Goal: Task Accomplishment & Management: Use online tool/utility

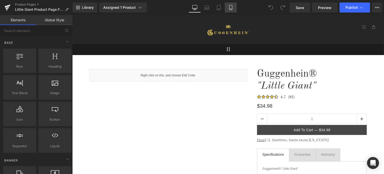
click at [230, 7] on icon at bounding box center [230, 7] width 5 height 5
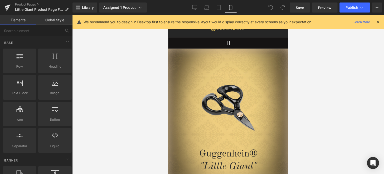
click at [378, 21] on icon at bounding box center [378, 22] width 5 height 5
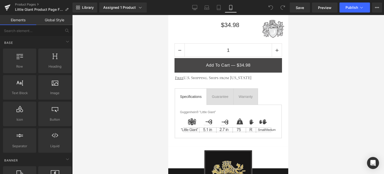
scroll to position [352, 0]
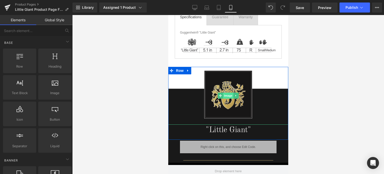
click at [226, 93] on span "Image" at bounding box center [228, 96] width 11 height 6
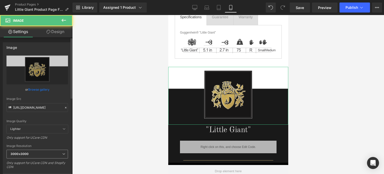
click at [25, 154] on b "3000x3000" at bounding box center [20, 154] width 18 height 4
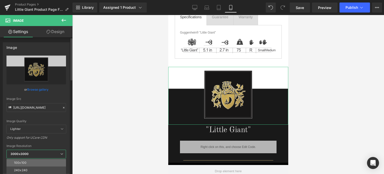
click at [29, 161] on li "100x100" at bounding box center [38, 163] width 62 height 8
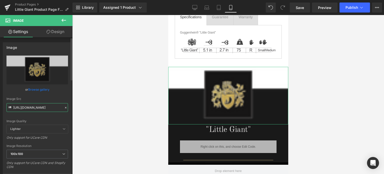
click at [35, 107] on input "https://cdn.shopify.com/s/files/1/0566/0963/6442/files/4-2_3000x3000.png?v=1756…" at bounding box center [38, 107] width 62 height 9
paste input "3.png?v=1756765253"
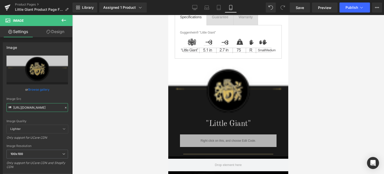
drag, startPoint x: 287, startPoint y: 66, endPoint x: 457, endPoint y: 79, distance: 170.4
type input "https://cdn.shopify.com/s/files/1/0566/0963/6442/files/4-3_100x100.png?v=175676…"
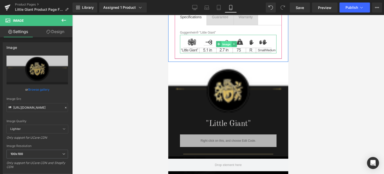
click at [223, 42] on span "Image" at bounding box center [226, 44] width 11 height 6
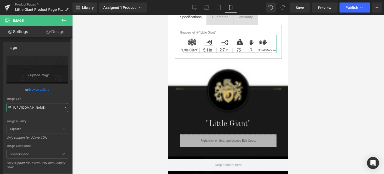
click at [38, 108] on input "https://cdn.shopify.com/s/files/1/0566/0963/6442/files/1_aef4c7c1-5749-4d7b-95f…" at bounding box center [38, 107] width 62 height 9
paste input "2_b1703a5d-306c-4682-9347-fdffacdbb155.svg?v=1756764804"
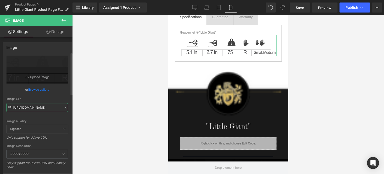
scroll to position [75, 0]
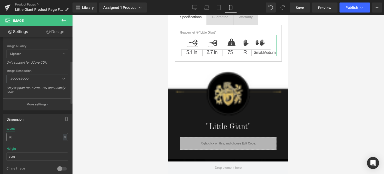
type input "https://cdn.shopify.com/s/files/1/0566/0963/6442/files/2_b1703a5d-306c-4682-934…"
click at [14, 136] on input "98" at bounding box center [38, 137] width 62 height 8
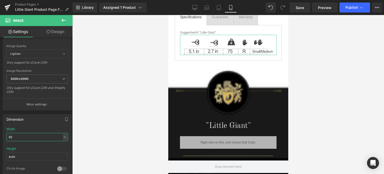
type input "92"
click at [59, 32] on link "Design" at bounding box center [55, 31] width 36 height 11
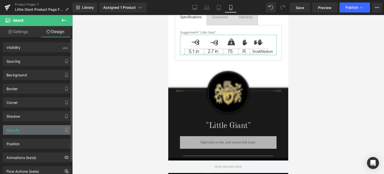
click at [35, 129] on div "Opacity" at bounding box center [37, 130] width 69 height 10
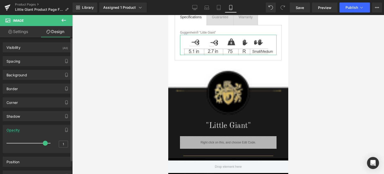
click at [35, 129] on div "Opacity" at bounding box center [37, 130] width 69 height 10
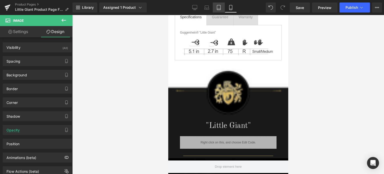
click at [218, 7] on icon at bounding box center [218, 7] width 5 height 5
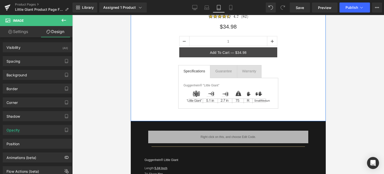
scroll to position [150, 0]
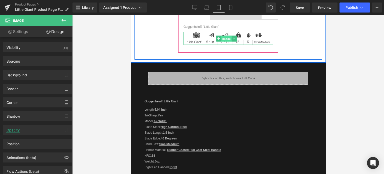
click at [226, 40] on span "Image" at bounding box center [226, 39] width 11 height 6
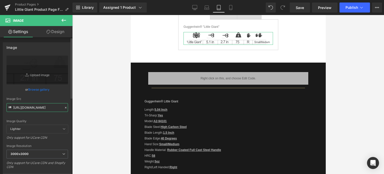
click at [30, 107] on input "https://cdn.shopify.com/s/files/1/0566/0963/6442/files/1_aef4c7c1-5749-4d7b-95f…" at bounding box center [38, 107] width 62 height 9
paste input "2_b1703a5d-306c-4682-9347-fdffacdbb155.svg?v=1756764804"
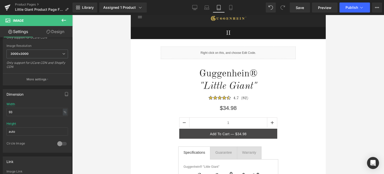
scroll to position [0, 0]
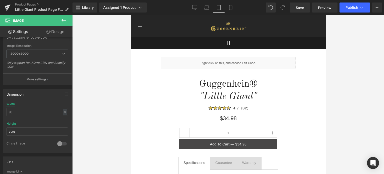
drag, startPoint x: 323, startPoint y: 82, endPoint x: 459, endPoint y: 46, distance: 140.5
type input "https://cdn.shopify.com/s/files/1/0566/0963/6442/files/2_b1703a5d-306c-4682-934…"
click at [208, 6] on icon at bounding box center [206, 7] width 5 height 5
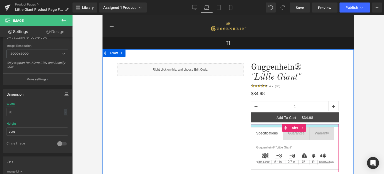
scroll to position [50, 0]
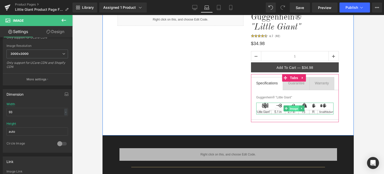
click at [293, 109] on span "Image" at bounding box center [294, 109] width 11 height 6
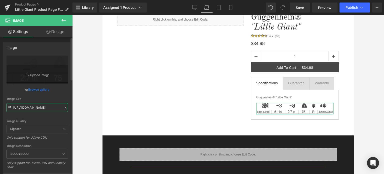
click at [33, 107] on input "https://cdn.shopify.com/s/files/1/0566/0963/6442/files/1_aef4c7c1-5749-4d7b-95f…" at bounding box center [38, 107] width 62 height 9
paste input "2_b1703a5d-306c-4682-9347-fdffacdbb155.svg?v=1756764804"
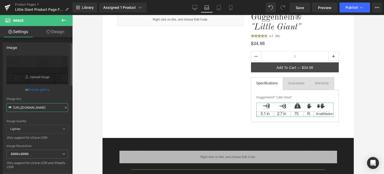
scroll to position [75, 0]
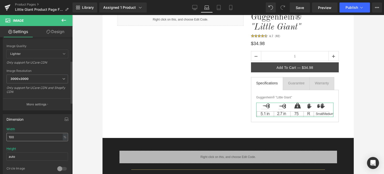
type input "https://cdn.shopify.com/s/files/1/0566/0963/6442/files/2_b1703a5d-306c-4682-934…"
drag, startPoint x: 17, startPoint y: 135, endPoint x: 4, endPoint y: 137, distance: 13.3
click at [4, 137] on div "100% Width 100 % % px auto Height auto 0 Circle Image" at bounding box center [37, 152] width 69 height 50
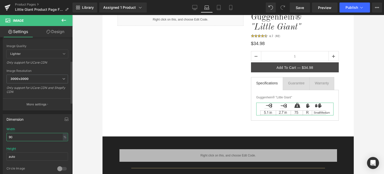
drag, startPoint x: 11, startPoint y: 135, endPoint x: 14, endPoint y: 135, distance: 3.0
click at [13, 135] on input "90" at bounding box center [38, 137] width 62 height 8
type input "92"
click at [196, 7] on icon at bounding box center [194, 7] width 5 height 5
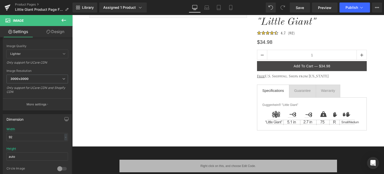
scroll to position [100, 0]
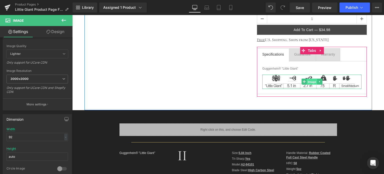
click at [311, 82] on span "Image" at bounding box center [312, 82] width 11 height 6
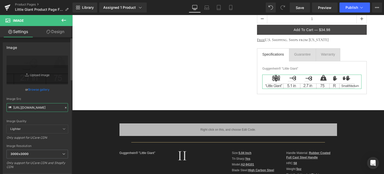
click at [31, 108] on input "https://cdn.shopify.com/s/files/1/0566/0963/6442/files/1_aef4c7c1-5749-4d7b-95f…" at bounding box center [38, 107] width 62 height 9
paste input "2_b1703a5d-306c-4682-9347-fdffacdbb155.svg?v=1756764804"
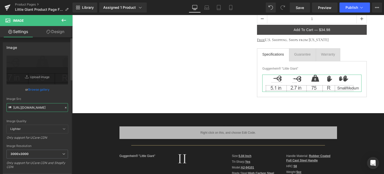
scroll to position [125, 0]
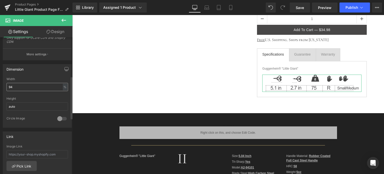
type input "https://cdn.shopify.com/s/files/1/0566/0963/6442/files/2_b1703a5d-306c-4682-934…"
click at [14, 87] on input "94" at bounding box center [38, 87] width 62 height 8
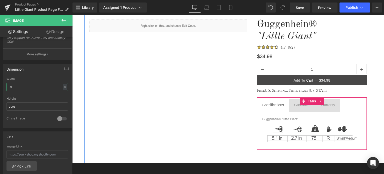
scroll to position [25, 0]
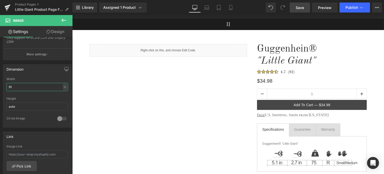
type input "91"
click at [303, 8] on span "Save" at bounding box center [300, 7] width 8 height 5
click at [229, 10] on link "Mobile" at bounding box center [231, 8] width 12 height 10
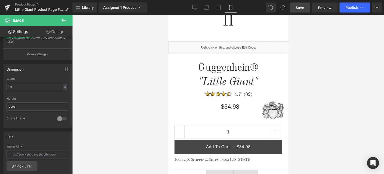
scroll to position [173, 0]
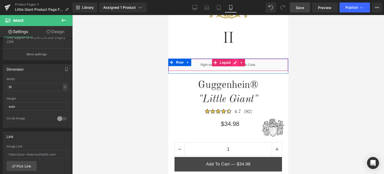
click at [232, 63] on div "Liquid" at bounding box center [228, 65] width 120 height 13
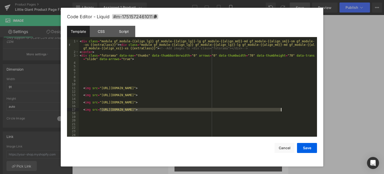
drag, startPoint x: 100, startPoint y: 110, endPoint x: 281, endPoint y: 111, distance: 180.6
click at [281, 111] on div "< div class = "module gf_module-{{align_lg}} gf_module-{{align_lg}}-lg gf_modul…" at bounding box center [197, 96] width 236 height 112
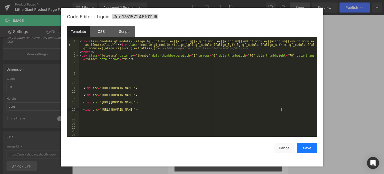
click at [306, 147] on button "Save" at bounding box center [307, 148] width 20 height 10
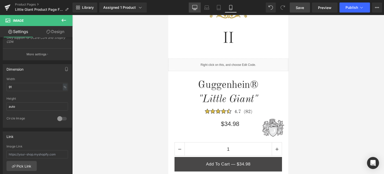
click at [194, 8] on icon at bounding box center [194, 7] width 5 height 5
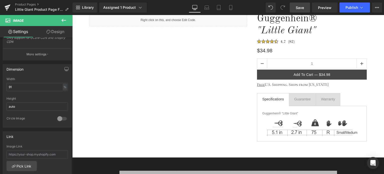
scroll to position [30, 0]
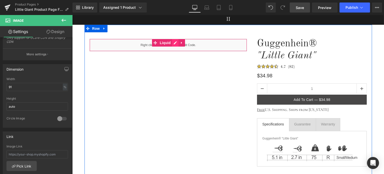
click at [173, 43] on div "Liquid" at bounding box center [169, 45] width 158 height 13
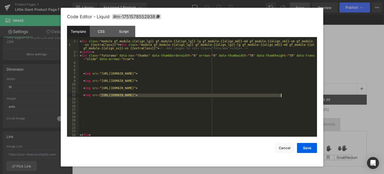
drag, startPoint x: 100, startPoint y: 95, endPoint x: 281, endPoint y: 96, distance: 180.9
click at [281, 96] on div "< div class = "module gf_module-{{align_lg}} gf_module-{{align_lg}}-lg gf_modul…" at bounding box center [197, 96] width 236 height 112
click at [307, 145] on button "Save" at bounding box center [307, 148] width 20 height 10
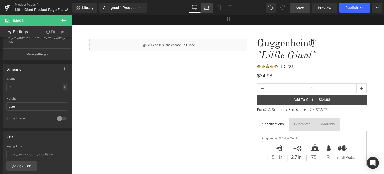
click at [207, 7] on icon at bounding box center [206, 7] width 5 height 5
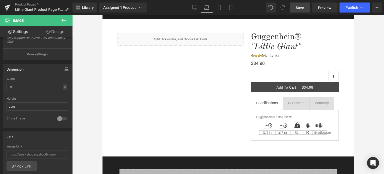
scroll to position [0, 0]
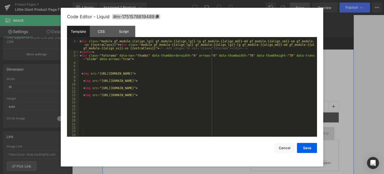
drag, startPoint x: 187, startPoint y: 68, endPoint x: 285, endPoint y: 83, distance: 99.4
click at [187, 68] on div "Liquid" at bounding box center [181, 69] width 126 height 13
drag, startPoint x: 100, startPoint y: 95, endPoint x: 280, endPoint y: 96, distance: 180.6
click at [280, 96] on div "< div class = "module gf_module-{{align_lg}} gf_module-{{align_lg}}-lg gf_modul…" at bounding box center [197, 96] width 236 height 112
click at [308, 150] on button "Save" at bounding box center [307, 148] width 20 height 10
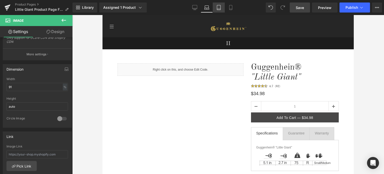
click at [220, 7] on icon at bounding box center [218, 7] width 5 height 5
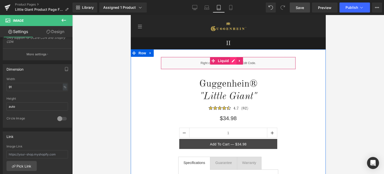
click at [232, 62] on div "Liquid" at bounding box center [228, 63] width 135 height 13
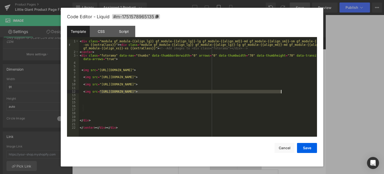
drag, startPoint x: 100, startPoint y: 92, endPoint x: 280, endPoint y: 93, distance: 180.9
click at [280, 93] on div "< div class = "module gf_module-{{align_lg}} gf_module-{{align_lg}}-lg gf_modul…" at bounding box center [198, 96] width 238 height 112
click at [305, 148] on button "Save" at bounding box center [307, 148] width 20 height 10
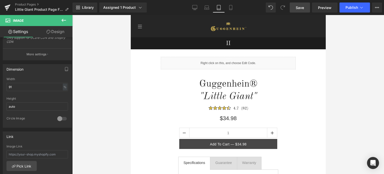
click at [301, 7] on span "Save" at bounding box center [300, 7] width 8 height 5
click at [234, 8] on link "Mobile" at bounding box center [231, 8] width 12 height 10
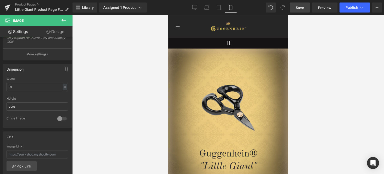
drag, startPoint x: 287, startPoint y: 24, endPoint x: 470, endPoint y: 32, distance: 183.3
click at [304, 8] on span "Save" at bounding box center [300, 7] width 8 height 5
click at [331, 8] on span "Preview" at bounding box center [325, 7] width 14 height 5
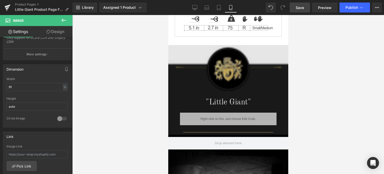
scroll to position [500, 0]
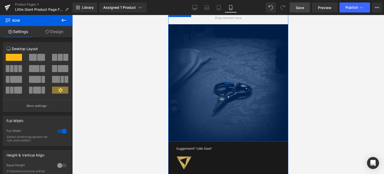
drag, startPoint x: 236, startPoint y: 116, endPoint x: 237, endPoint y: 138, distance: 22.6
click at [237, 138] on div "468px" at bounding box center [228, 82] width 120 height 117
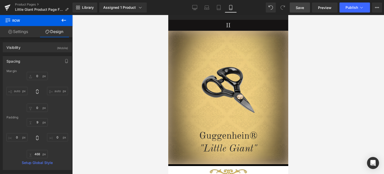
scroll to position [0, 0]
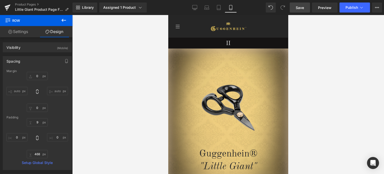
drag, startPoint x: 286, startPoint y: 92, endPoint x: 457, endPoint y: 47, distance: 176.2
click at [301, 7] on span "Save" at bounding box center [300, 7] width 8 height 5
click at [305, 9] on link "Save" at bounding box center [300, 8] width 20 height 10
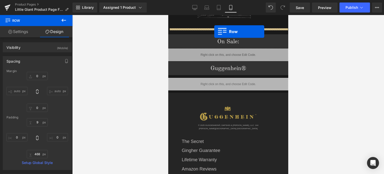
scroll to position [770, 0]
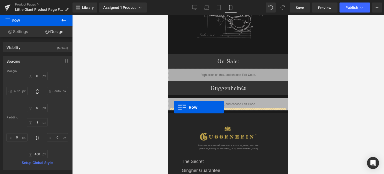
drag, startPoint x: 171, startPoint y: 71, endPoint x: 174, endPoint y: 107, distance: 36.2
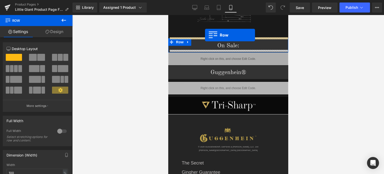
scroll to position [771, 0]
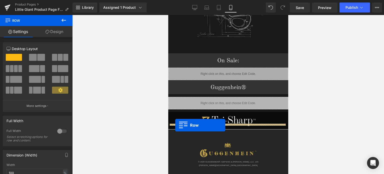
drag, startPoint x: 170, startPoint y: 57, endPoint x: 175, endPoint y: 125, distance: 68.5
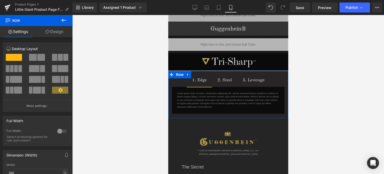
scroll to position [819, 0]
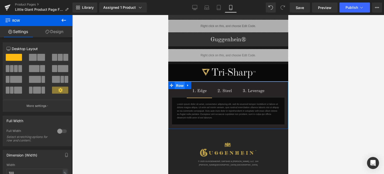
click at [180, 82] on span "Row" at bounding box center [180, 86] width 10 height 8
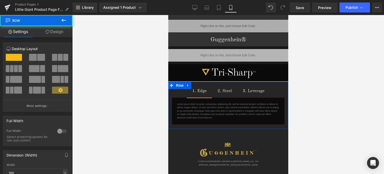
click at [55, 31] on link "Design" at bounding box center [54, 31] width 36 height 11
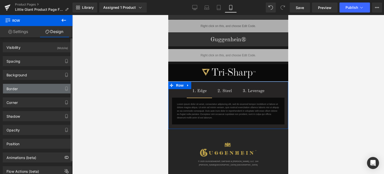
click at [28, 89] on div "Border" at bounding box center [37, 89] width 69 height 10
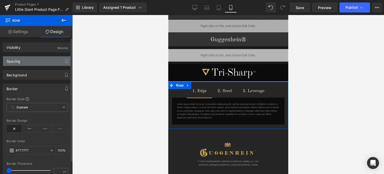
click at [25, 61] on div "Spacing" at bounding box center [37, 61] width 69 height 10
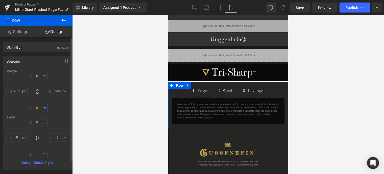
click at [38, 107] on input "text" at bounding box center [37, 108] width 21 height 8
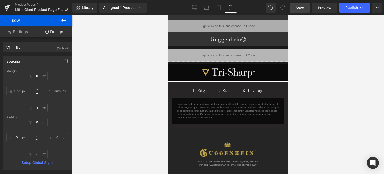
type input "1"
click at [303, 8] on span "Save" at bounding box center [300, 7] width 8 height 5
click at [302, 6] on span "Save" at bounding box center [300, 7] width 8 height 5
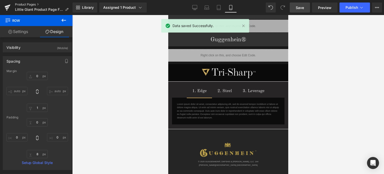
click at [27, 3] on link "Product Pages" at bounding box center [44, 5] width 58 height 4
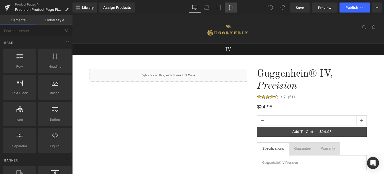
click at [232, 8] on icon at bounding box center [230, 7] width 3 height 5
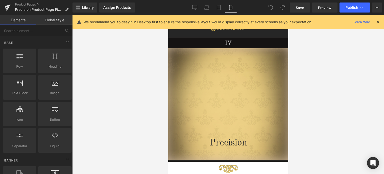
click at [378, 22] on icon at bounding box center [378, 22] width 5 height 5
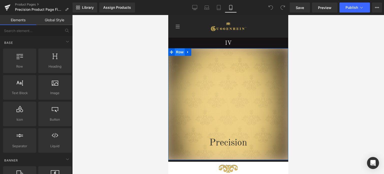
click at [179, 53] on span "Row" at bounding box center [180, 52] width 10 height 8
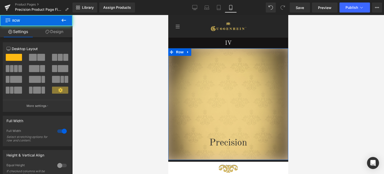
click at [56, 33] on link "Design" at bounding box center [54, 31] width 36 height 11
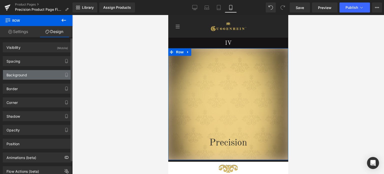
drag, startPoint x: 37, startPoint y: 75, endPoint x: 65, endPoint y: 90, distance: 31.3
click at [37, 75] on div "Background" at bounding box center [37, 75] width 69 height 10
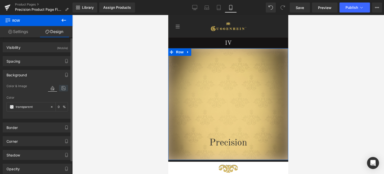
click at [62, 89] on icon at bounding box center [63, 88] width 9 height 7
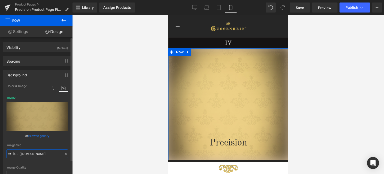
click at [36, 152] on input "https://cdn.shopify.com/s/files/1/0566/0963/6442/files/1_1475cf53-01e5-47ea-91e…" at bounding box center [38, 153] width 62 height 9
paste input "a5c48a9a-cc7e-4f98-9290-e510d344fc45.jpg?v=1755850327"
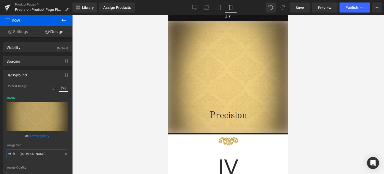
scroll to position [14, 0]
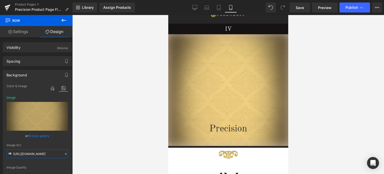
drag, startPoint x: 287, startPoint y: 25, endPoint x: 466, endPoint y: 42, distance: 179.2
type input "https://cdn.shopify.com/s/files/1/0566/0963/6442/files/1_a5c48a9a-cc7e-4f98-929…"
click at [298, 9] on span "Save" at bounding box center [300, 7] width 8 height 5
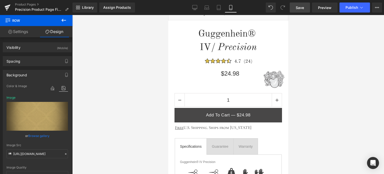
scroll to position [296, 0]
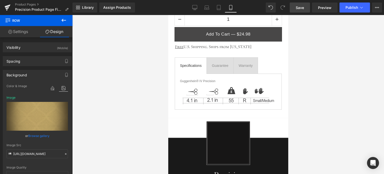
drag, startPoint x: 286, startPoint y: 27, endPoint x: 461, endPoint y: 79, distance: 182.6
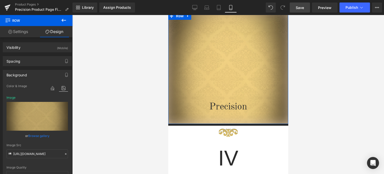
scroll to position [53, 0]
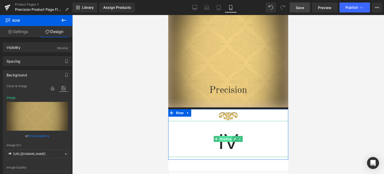
click at [225, 139] on span "Heading" at bounding box center [226, 139] width 14 height 6
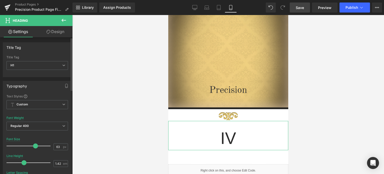
type input "62"
drag, startPoint x: 41, startPoint y: 146, endPoint x: 32, endPoint y: 147, distance: 9.8
click at [32, 147] on span at bounding box center [33, 145] width 5 height 5
click at [26, 6] on link "Product Pages" at bounding box center [44, 5] width 58 height 4
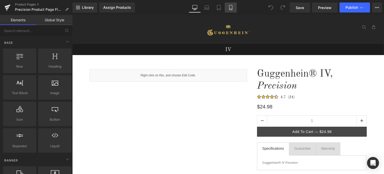
click at [231, 9] on icon at bounding box center [230, 9] width 3 height 0
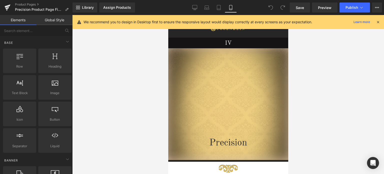
click at [378, 22] on icon at bounding box center [378, 22] width 5 height 5
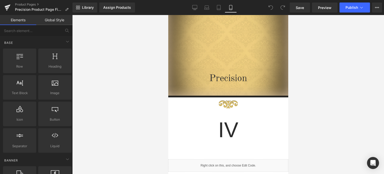
scroll to position [100, 0]
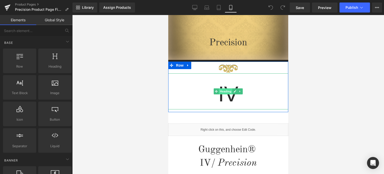
click at [224, 93] on span "Heading" at bounding box center [226, 91] width 14 height 6
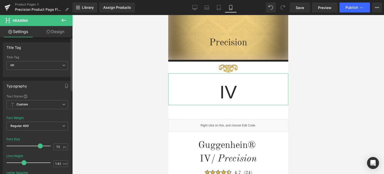
type input "72"
drag, startPoint x: 41, startPoint y: 145, endPoint x: 36, endPoint y: 145, distance: 5.5
click at [36, 145] on span at bounding box center [38, 145] width 5 height 5
click at [304, 7] on span "Save" at bounding box center [300, 7] width 8 height 5
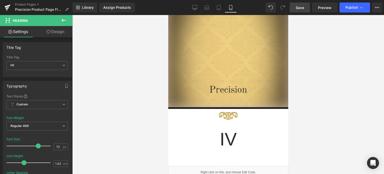
scroll to position [7, 0]
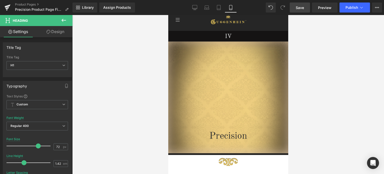
click at [301, 7] on span "Save" at bounding box center [300, 7] width 8 height 5
click at [303, 6] on span "Save" at bounding box center [300, 7] width 8 height 5
click at [25, 4] on link "Product Pages" at bounding box center [44, 5] width 58 height 4
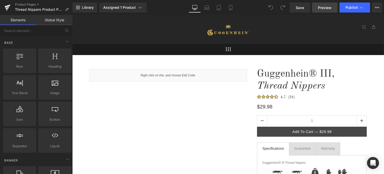
click at [325, 8] on span "Preview" at bounding box center [325, 7] width 14 height 5
click at [28, 4] on link "Product Pages" at bounding box center [44, 5] width 58 height 4
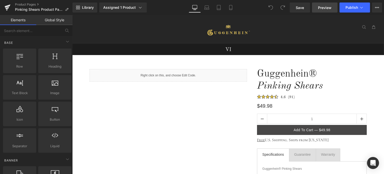
click at [327, 6] on span "Preview" at bounding box center [325, 7] width 14 height 5
click at [229, 8] on icon at bounding box center [230, 7] width 5 height 5
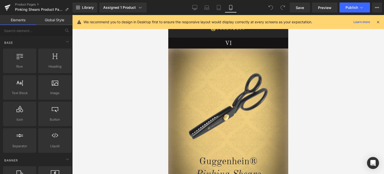
click at [378, 21] on icon at bounding box center [378, 22] width 5 height 5
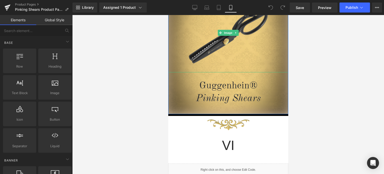
scroll to position [150, 0]
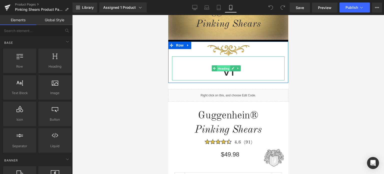
click at [226, 70] on span "Heading" at bounding box center [224, 69] width 14 height 6
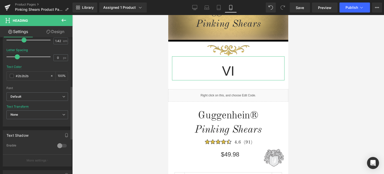
scroll to position [125, 0]
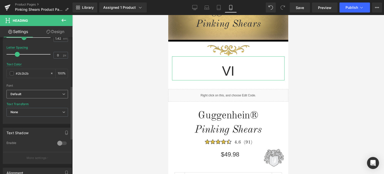
click at [40, 94] on b "Default" at bounding box center [37, 94] width 52 height 4
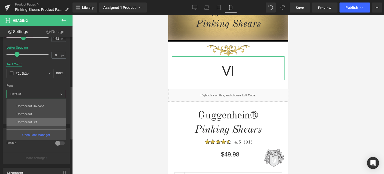
click at [33, 122] on p "Cormorant SC" at bounding box center [27, 122] width 21 height 4
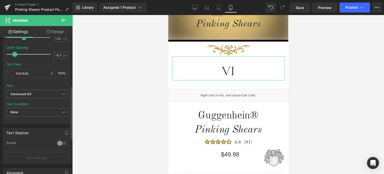
type input "-1"
drag, startPoint x: 18, startPoint y: 53, endPoint x: 0, endPoint y: 55, distance: 17.6
click at [0, 55] on div "Typography Text Styles Custom Custom Setup Global Style Custom Setup Global Sty…" at bounding box center [37, 38] width 75 height 172
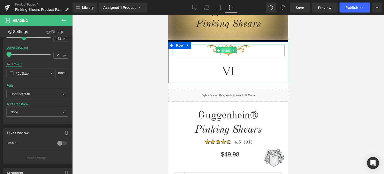
click at [226, 50] on span "Image" at bounding box center [226, 51] width 11 height 6
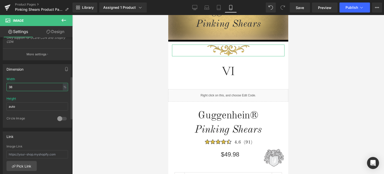
drag, startPoint x: 11, startPoint y: 87, endPoint x: 13, endPoint y: 87, distance: 2.8
click at [13, 87] on input "38" at bounding box center [38, 87] width 62 height 8
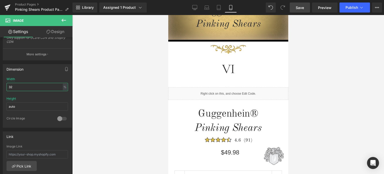
type input "32"
click at [300, 7] on span "Save" at bounding box center [300, 7] width 8 height 5
click at [66, 21] on icon at bounding box center [64, 20] width 6 height 6
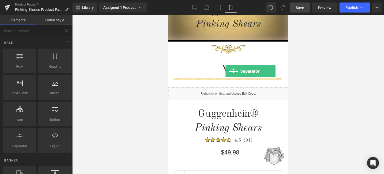
drag, startPoint x: 190, startPoint y: 155, endPoint x: 225, endPoint y: 71, distance: 91.3
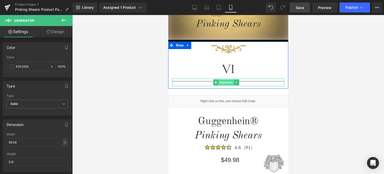
click at [225, 81] on span "Separator" at bounding box center [226, 82] width 16 height 6
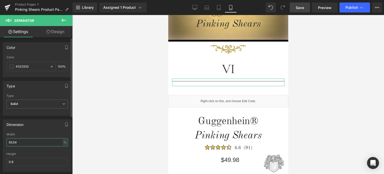
drag, startPoint x: 23, startPoint y: 142, endPoint x: 4, endPoint y: 145, distance: 19.4
click at [3, 145] on div "93.54% Width 93.54 % % px 0.8px Height 0.8" at bounding box center [37, 152] width 69 height 39
drag, startPoint x: 12, startPoint y: 141, endPoint x: 6, endPoint y: 142, distance: 5.6
click at [6, 142] on div "2% Width 2 % % px 0.8px Height 0.8" at bounding box center [37, 152] width 69 height 39
type input "4"
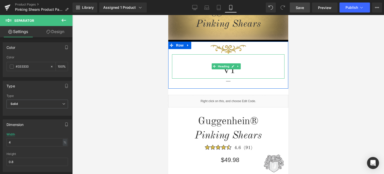
click at [222, 71] on h1 "VI" at bounding box center [228, 69] width 113 height 19
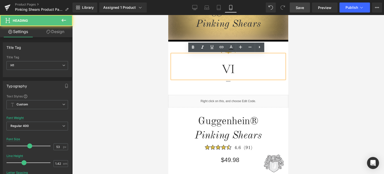
click at [222, 73] on h1 "VI" at bounding box center [228, 69] width 113 height 19
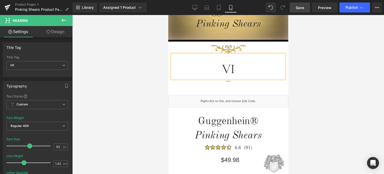
click at [348, 87] on div at bounding box center [228, 94] width 312 height 159
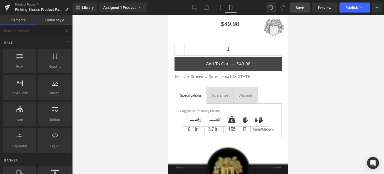
scroll to position [362, 0]
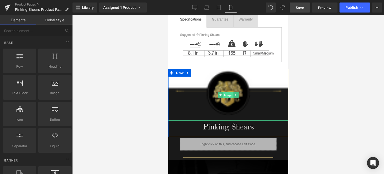
click at [226, 92] on span "Image" at bounding box center [228, 95] width 11 height 6
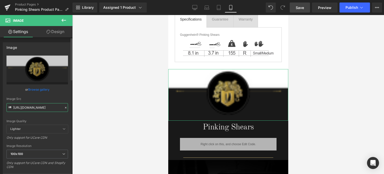
click at [36, 107] on input "https://cdn.shopify.com/s/files/1/0566/0963/6442/files/1-1_7fefcb03-45d0-44fd-a…" at bounding box center [38, 107] width 62 height 9
paste input "2_4fcd3deb-41a8-4d7c-b5cd-da95c0c88c32.png?v=1756769570"
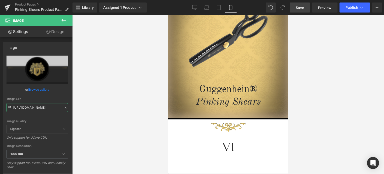
scroll to position [142, 0]
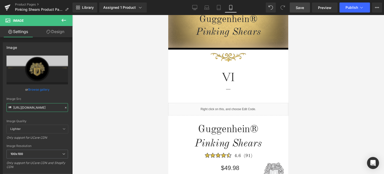
drag, startPoint x: 286, startPoint y: 75, endPoint x: 463, endPoint y: 62, distance: 176.6
type input "https://cdn.shopify.com/s/files/1/0566/0963/6442/files/1-2_4fcd3deb-41a8-4d7c-b…"
click at [303, 8] on span "Save" at bounding box center [300, 7] width 8 height 5
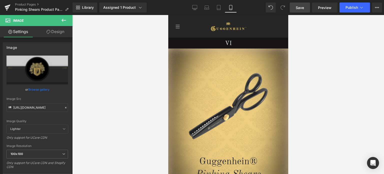
drag, startPoint x: 285, startPoint y: 47, endPoint x: 458, endPoint y: 40, distance: 172.8
click at [304, 8] on span "Save" at bounding box center [300, 7] width 8 height 5
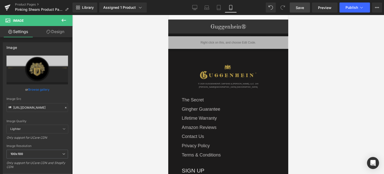
scroll to position [775, 0]
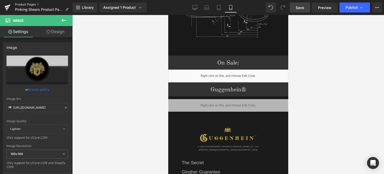
click at [30, 5] on link "Product Pages" at bounding box center [44, 5] width 58 height 4
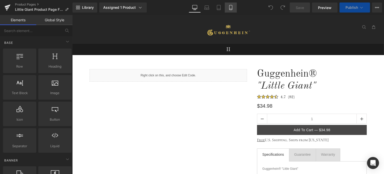
click at [232, 8] on icon at bounding box center [230, 7] width 5 height 5
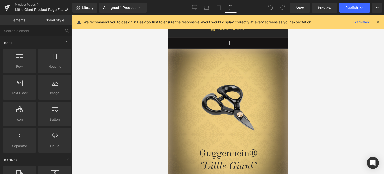
click at [379, 20] on icon at bounding box center [378, 22] width 5 height 5
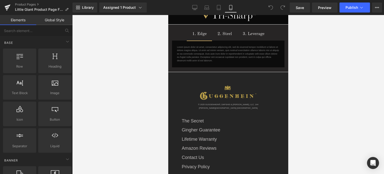
scroll to position [811, 0]
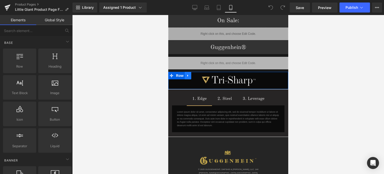
click at [187, 74] on icon at bounding box center [188, 76] width 4 height 4
click at [188, 74] on icon at bounding box center [188, 76] width 4 height 4
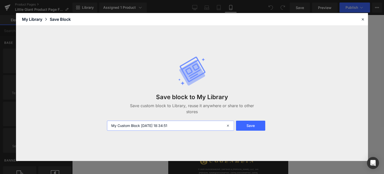
drag, startPoint x: 182, startPoint y: 123, endPoint x: 106, endPoint y: 128, distance: 76.5
click at [106, 128] on div "My Custom Block 2025-09-01 18:34:51" at bounding box center [170, 126] width 132 height 10
click at [131, 126] on input "Little Giant Tri-Sharp 1" at bounding box center [170, 126] width 127 height 10
type input "Little Giant M Tri-Sharp 1"
click at [250, 125] on button "Save" at bounding box center [250, 126] width 29 height 10
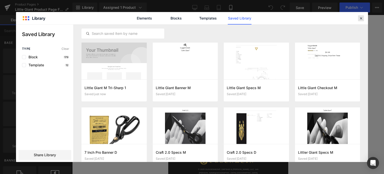
click at [362, 17] on icon at bounding box center [361, 18] width 5 height 5
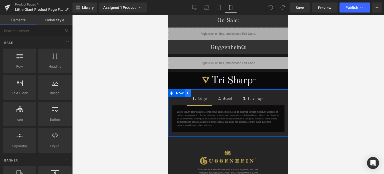
click at [189, 89] on link at bounding box center [188, 93] width 7 height 8
click at [187, 91] on icon at bounding box center [188, 93] width 4 height 4
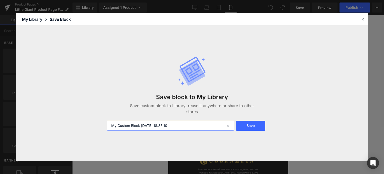
drag, startPoint x: 153, startPoint y: 125, endPoint x: 111, endPoint y: 126, distance: 42.3
click at [111, 126] on input "My Custom Block 2025-09-01 18:35:10" at bounding box center [170, 126] width 127 height 10
type input "Little Giant M Tri-Sharp 2"
click at [252, 126] on button "Save" at bounding box center [250, 126] width 29 height 10
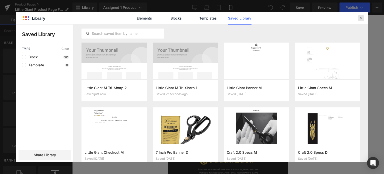
click at [361, 18] on icon at bounding box center [361, 18] width 5 height 5
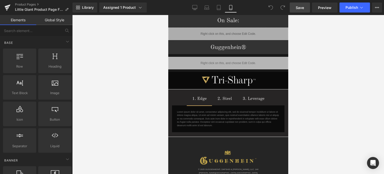
click at [304, 10] on span "Save" at bounding box center [300, 7] width 8 height 5
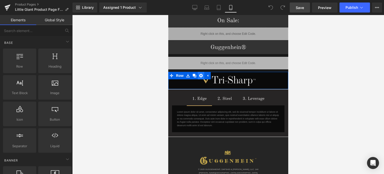
click at [200, 74] on icon at bounding box center [201, 76] width 4 height 4
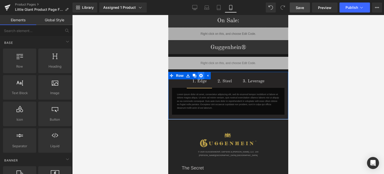
click at [200, 74] on icon at bounding box center [201, 76] width 4 height 4
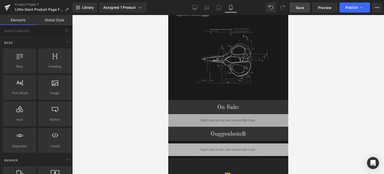
scroll to position [691, 0]
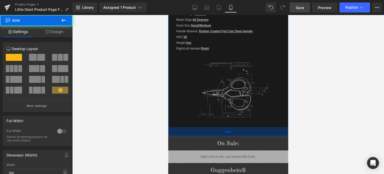
drag, startPoint x: 251, startPoint y: 128, endPoint x: 495, endPoint y: 140, distance: 243.7
click at [251, 130] on div "36px" at bounding box center [228, 131] width 120 height 9
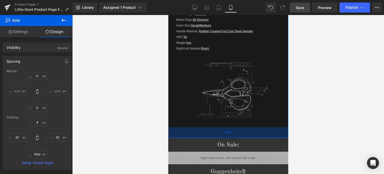
click at [252, 129] on div "41px" at bounding box center [228, 132] width 120 height 10
type input "39px"
click at [253, 127] on div "39px" at bounding box center [228, 132] width 120 height 10
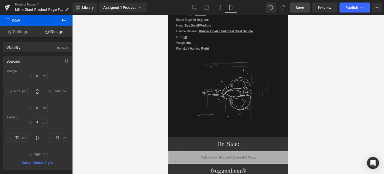
click at [305, 7] on link "Save" at bounding box center [300, 8] width 20 height 10
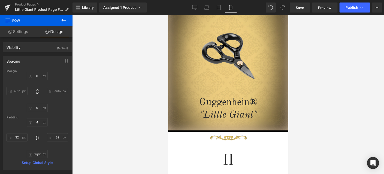
scroll to position [114, 0]
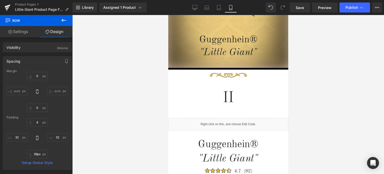
click at [66, 19] on icon at bounding box center [64, 20] width 6 height 6
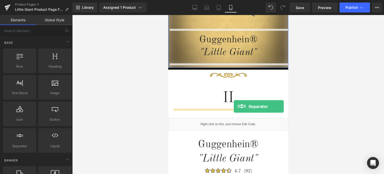
drag, startPoint x: 189, startPoint y: 157, endPoint x: 234, endPoint y: 106, distance: 67.5
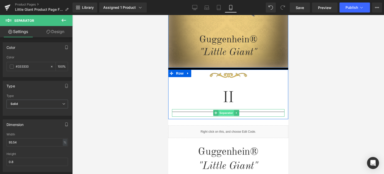
click at [228, 114] on span "Separator" at bounding box center [226, 113] width 16 height 6
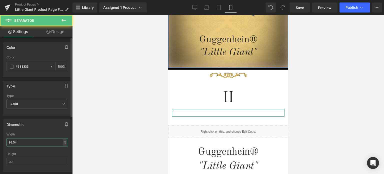
drag, startPoint x: 21, startPoint y: 140, endPoint x: 6, endPoint y: 141, distance: 15.1
click at [6, 141] on div "93.54% Width 93.54 % % px 0.8px Height 0.8" at bounding box center [37, 152] width 69 height 39
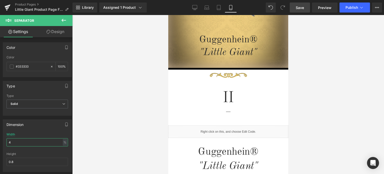
type input "4"
click at [302, 8] on span "Save" at bounding box center [300, 7] width 8 height 5
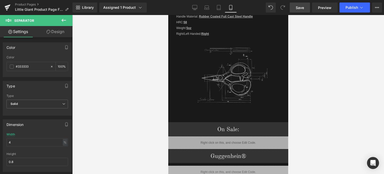
scroll to position [702, 0]
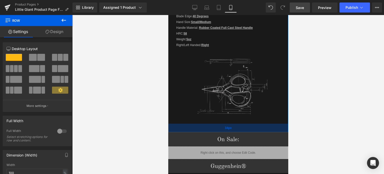
click at [259, 124] on div "34px" at bounding box center [228, 128] width 120 height 9
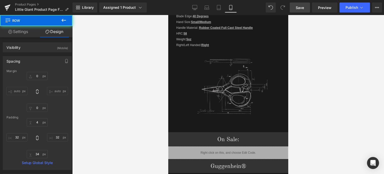
type input "0"
type input "4"
type input "32"
type input "34"
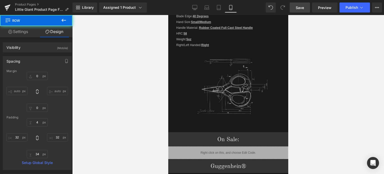
type input "32"
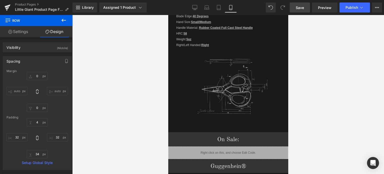
click at [300, 8] on span "Save" at bounding box center [300, 7] width 8 height 5
click at [303, 7] on span "Save" at bounding box center [300, 7] width 8 height 5
click at [29, 4] on link "Product Pages" at bounding box center [44, 5] width 58 height 4
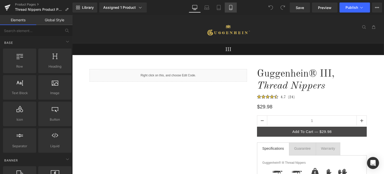
click at [232, 8] on icon at bounding box center [230, 7] width 3 height 5
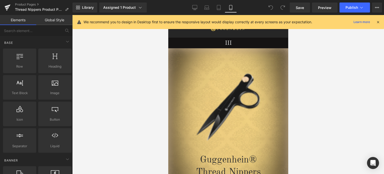
click at [379, 22] on icon at bounding box center [378, 22] width 5 height 5
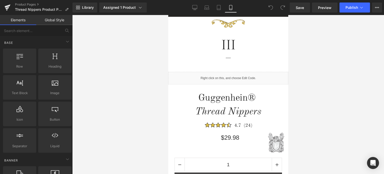
scroll to position [200, 0]
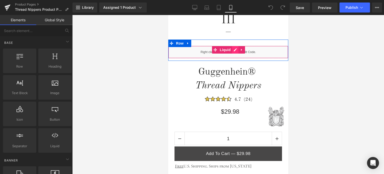
click at [233, 50] on div "Liquid" at bounding box center [228, 52] width 120 height 13
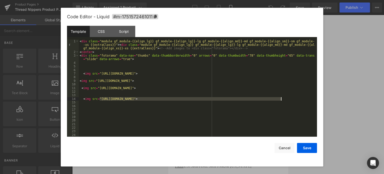
drag, startPoint x: 100, startPoint y: 98, endPoint x: 281, endPoint y: 100, distance: 180.9
click at [281, 100] on div "< div class = "module gf_module-{{align_lg}} gf_module-{{align_lg}}-lg gf_modul…" at bounding box center [197, 96] width 236 height 112
click at [309, 148] on button "Save" at bounding box center [307, 148] width 20 height 10
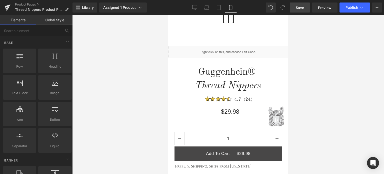
click at [300, 8] on span "Save" at bounding box center [300, 7] width 8 height 5
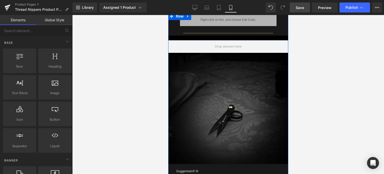
scroll to position [500, 0]
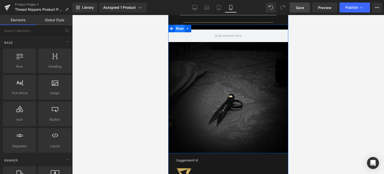
click at [180, 26] on span "Row" at bounding box center [180, 29] width 10 height 8
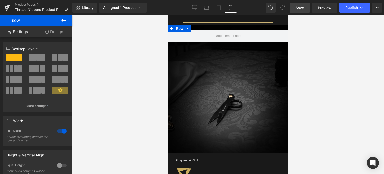
click at [55, 33] on link "Design" at bounding box center [54, 31] width 36 height 11
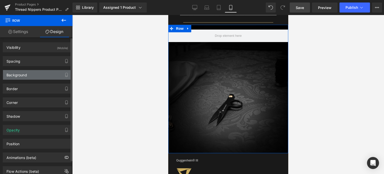
click at [36, 78] on div "Background" at bounding box center [37, 75] width 69 height 10
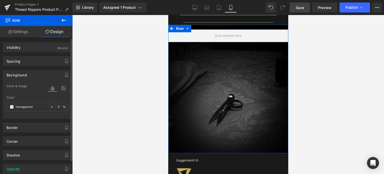
click at [59, 89] on icon at bounding box center [63, 88] width 9 height 7
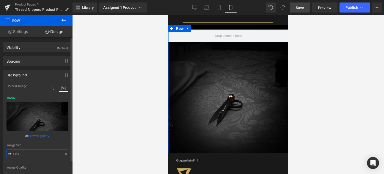
click at [33, 151] on input "text" at bounding box center [38, 153] width 62 height 9
paste input "2_f02fbb76-0b80-4391-a057-ae1afff247e2.jpg?v=1756770930"
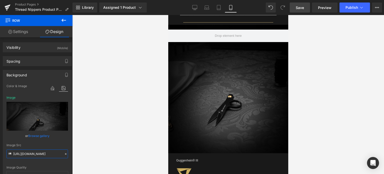
type input "[URL][DOMAIN_NAME]"
click at [302, 7] on span "Save" at bounding box center [300, 7] width 8 height 5
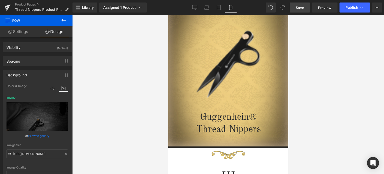
scroll to position [30, 0]
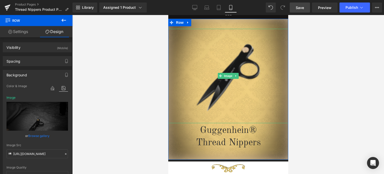
click at [225, 76] on span "Image" at bounding box center [228, 76] width 11 height 6
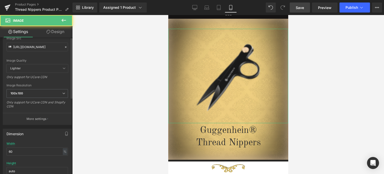
scroll to position [100, 0]
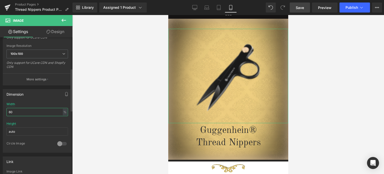
drag, startPoint x: 11, startPoint y: 110, endPoint x: 7, endPoint y: 110, distance: 3.5
click at [7, 110] on input "60" at bounding box center [38, 112] width 62 height 8
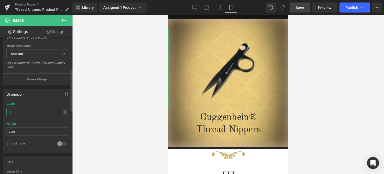
click at [13, 110] on input "50" at bounding box center [38, 112] width 62 height 8
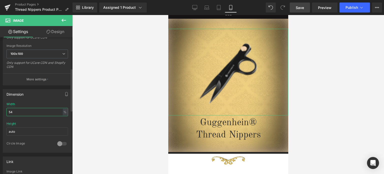
click at [13, 110] on input "54" at bounding box center [38, 112] width 62 height 8
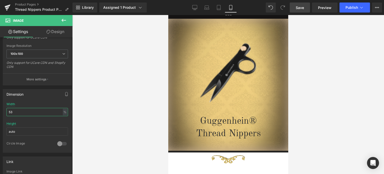
type input "53"
click at [302, 9] on span "Save" at bounding box center [300, 7] width 8 height 5
click at [31, 5] on link "Product Pages" at bounding box center [44, 5] width 58 height 4
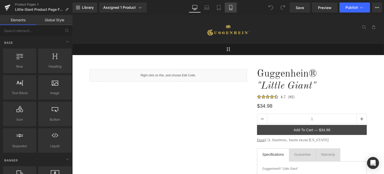
click at [233, 9] on icon at bounding box center [230, 7] width 5 height 5
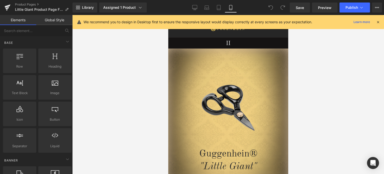
click at [379, 23] on icon at bounding box center [378, 22] width 5 height 5
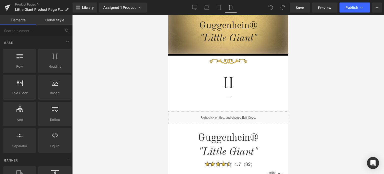
scroll to position [139, 0]
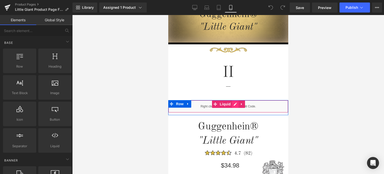
click at [232, 105] on div "Liquid" at bounding box center [228, 106] width 120 height 13
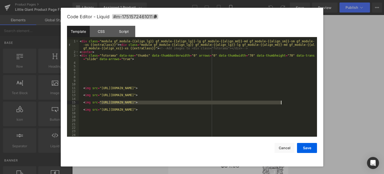
drag, startPoint x: 100, startPoint y: 102, endPoint x: 280, endPoint y: 102, distance: 180.6
click at [280, 102] on div "< div class = "module gf_module-{{align_lg}} gf_module-{{align_lg}}-lg gf_modul…" at bounding box center [197, 96] width 236 height 112
click at [308, 148] on button "Save" at bounding box center [307, 148] width 20 height 10
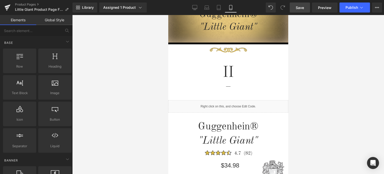
click at [301, 8] on span "Save" at bounding box center [300, 7] width 8 height 5
click at [359, 7] on icon at bounding box center [361, 7] width 5 height 5
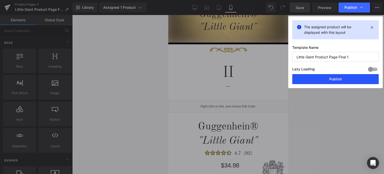
click at [335, 79] on button "Publish" at bounding box center [335, 79] width 87 height 10
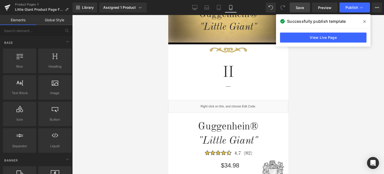
click at [367, 22] on span at bounding box center [365, 22] width 8 height 8
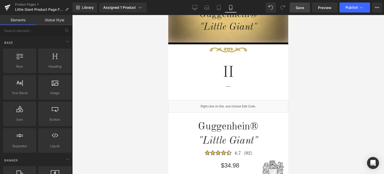
click at [303, 8] on span "Save" at bounding box center [300, 7] width 8 height 5
click at [30, 4] on link "Product Pages" at bounding box center [44, 5] width 58 height 4
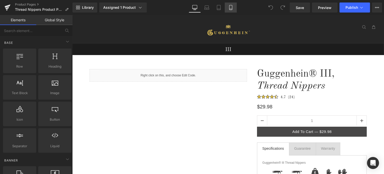
click at [232, 8] on icon at bounding box center [230, 7] width 3 height 5
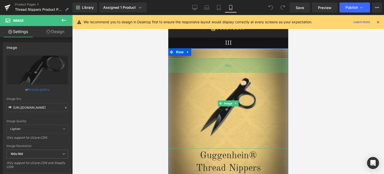
drag, startPoint x: 250, startPoint y: 59, endPoint x: 514, endPoint y: 106, distance: 267.6
click at [251, 64] on div "58px" at bounding box center [228, 65] width 120 height 15
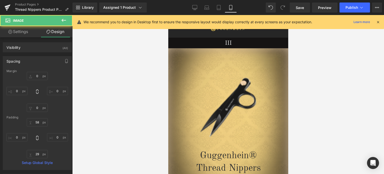
type input "0"
type input "58"
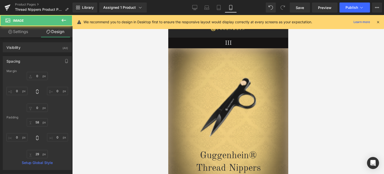
type input "0"
type input "29"
type input "0"
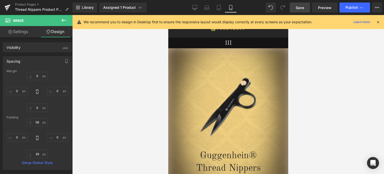
click at [304, 9] on span "Save" at bounding box center [300, 7] width 8 height 5
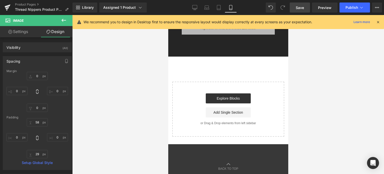
scroll to position [851, 0]
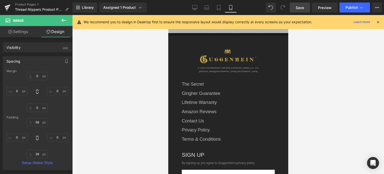
click at [377, 20] on icon at bounding box center [378, 22] width 5 height 5
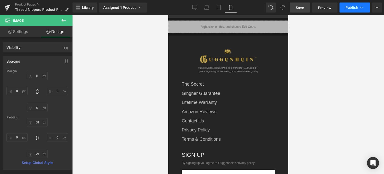
click at [353, 7] on span "Publish" at bounding box center [352, 8] width 13 height 4
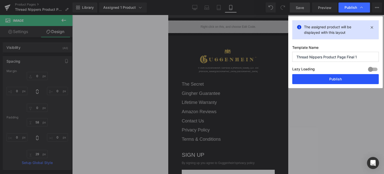
click at [334, 77] on button "Publish" at bounding box center [335, 79] width 87 height 10
